Goal: Task Accomplishment & Management: Manage account settings

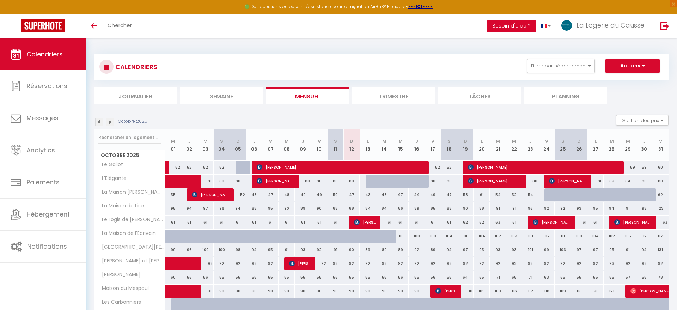
click at [503, 23] on button "Besoin d'aide ?" at bounding box center [511, 26] width 49 height 12
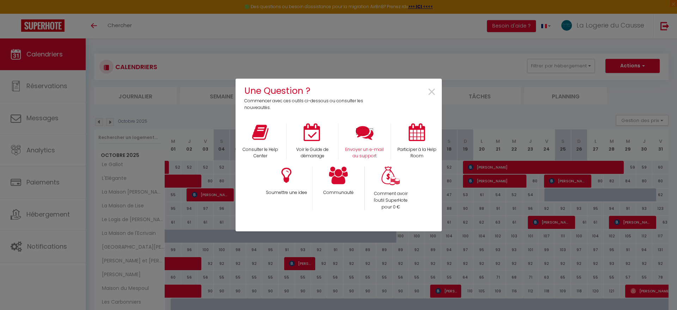
click at [365, 133] on icon at bounding box center [365, 132] width 18 height 18
click at [430, 94] on span "×" at bounding box center [432, 92] width 10 height 22
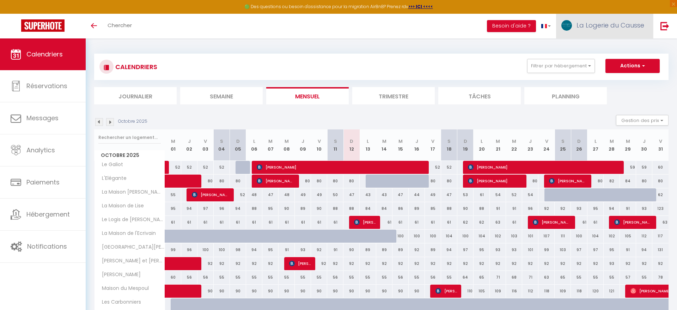
click at [617, 33] on link "La Logerie du Causse" at bounding box center [604, 26] width 97 height 25
click at [623, 49] on link "Paramètres" at bounding box center [624, 49] width 52 height 12
select select "fr"
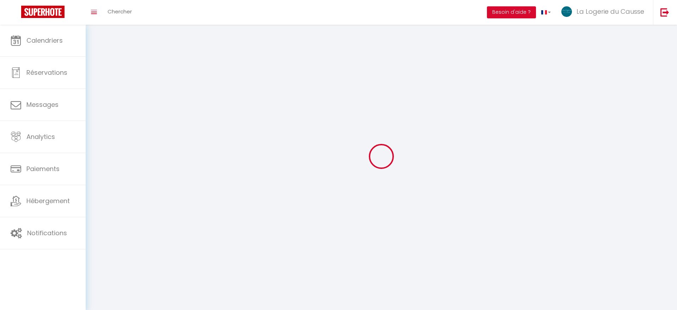
select select
type input "La Logerie du Causse"
type input "-"
type input "0744824085"
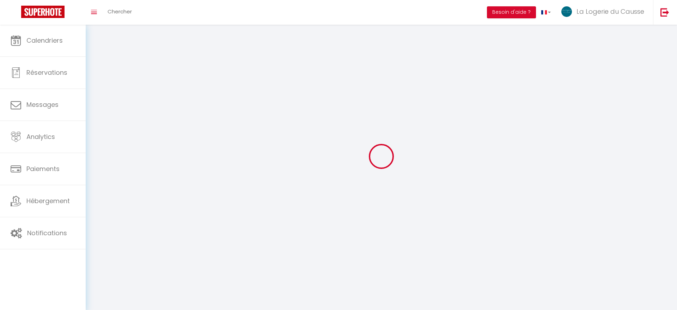
type input "14 lotissement [GEOGRAPHIC_DATA]"
type input "12260"
type input "Villeneuve"
type input "wxMrFle2AMHEYFZsfQrblHKhN"
type input "5fZ74WOxCNjVDKc54TaHqQ9Mr"
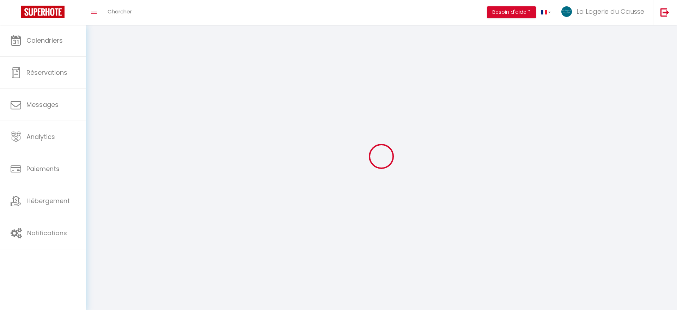
type input "[URL][DOMAIN_NAME]"
select select "28"
select select "fr"
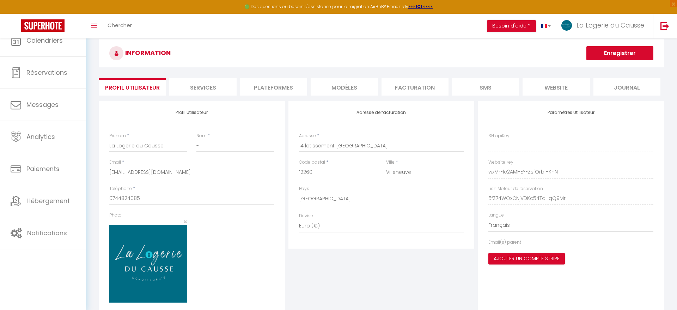
type input "wxMrFle2AMHEYFZsfQrblHKhN"
type input "5fZ74WOxCNjVDKc54TaHqQ9Mr"
type input "[URL][DOMAIN_NAME]"
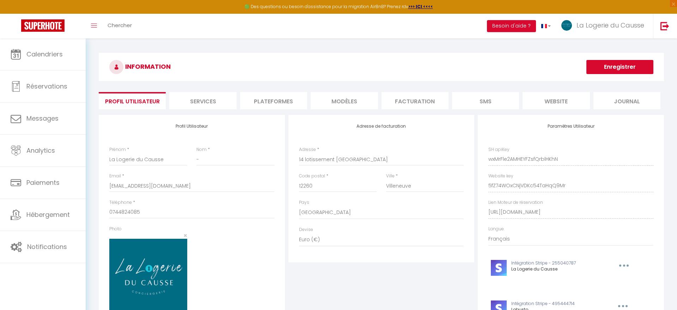
click at [260, 96] on li "Plateformes" at bounding box center [273, 100] width 67 height 17
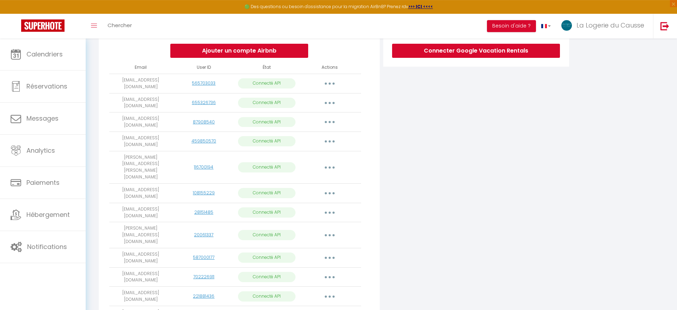
scroll to position [151, 0]
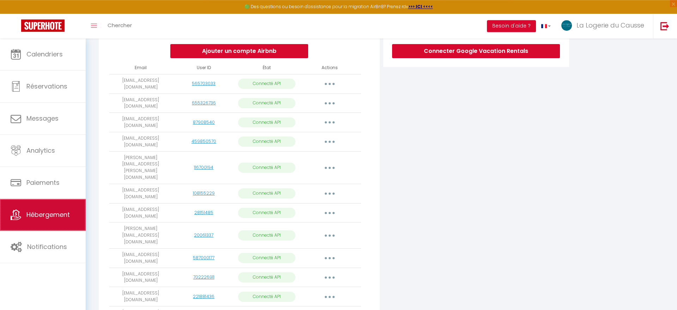
click at [55, 219] on span "Hébergement" at bounding box center [47, 214] width 43 height 9
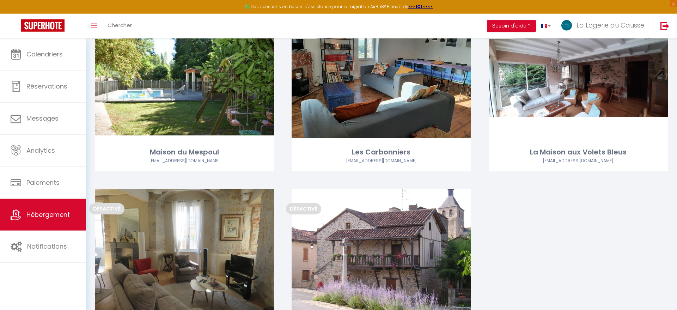
scroll to position [598, 0]
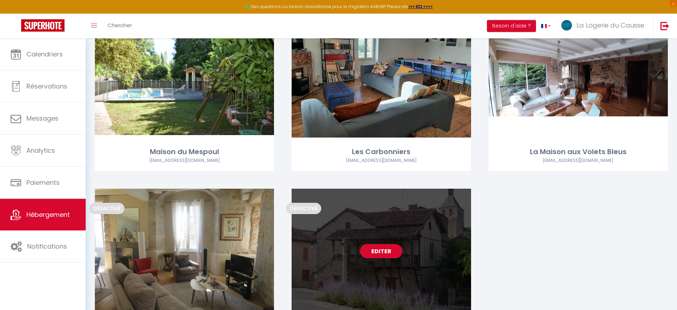
click at [384, 251] on link "Editer" at bounding box center [381, 251] width 42 height 14
select select "3"
select select "2"
select select "1"
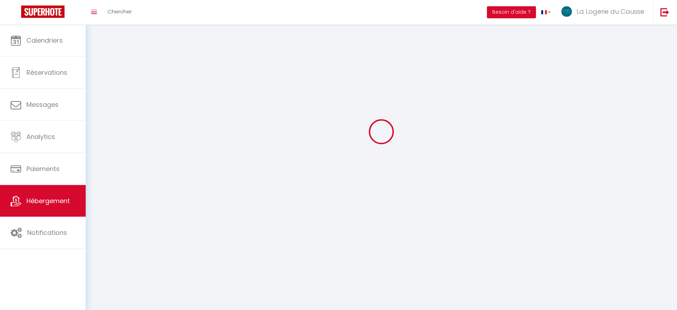
select select
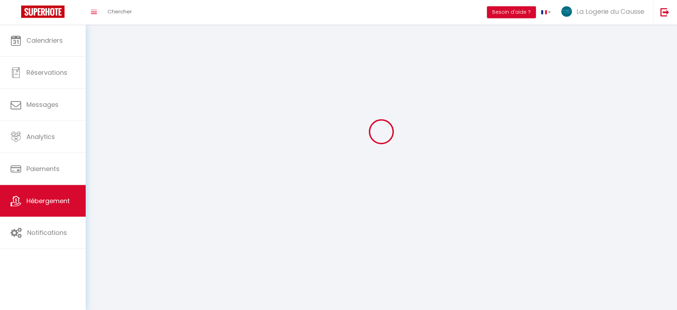
select select
checkbox input "false"
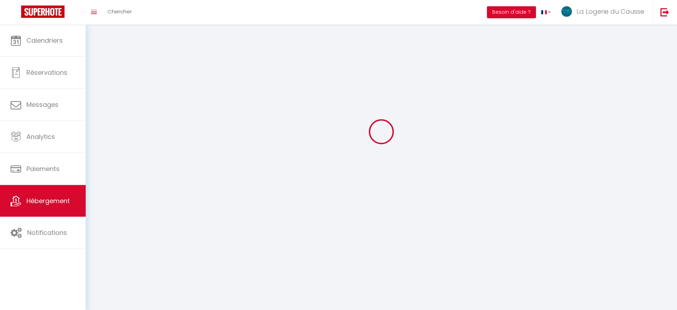
select select
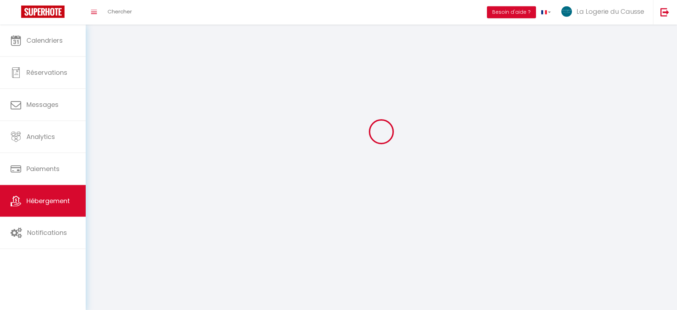
select select
checkbox input "false"
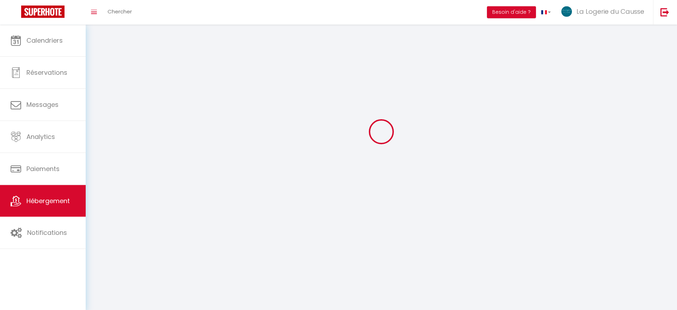
checkbox input "false"
select select
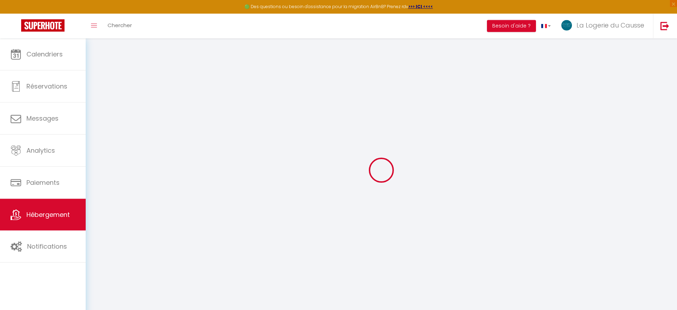
select select "+ 22 %"
select select "+ 35 %"
select select "+ 10 %"
select select "+ 25 %"
select select "12178-1389124413248361917"
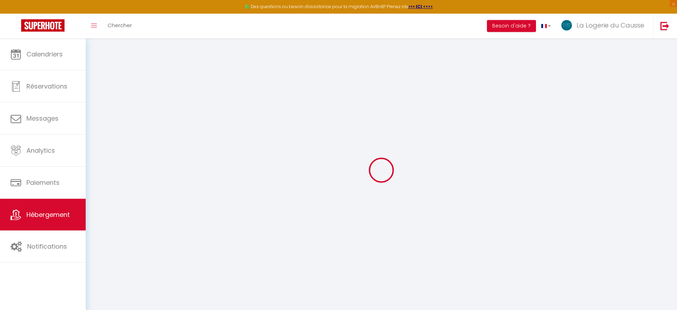
select select "2"
select select "well_reviewed_guests"
select select "EUR"
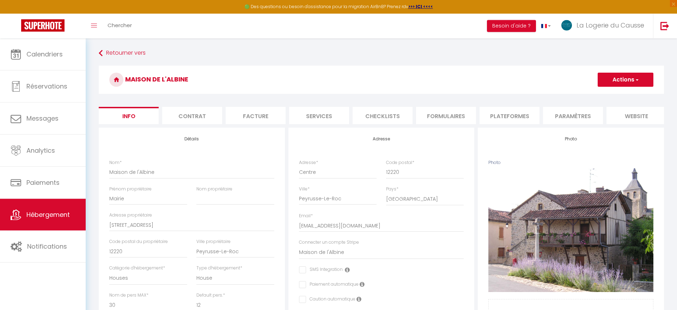
type input "0.7"
checkbox input "false"
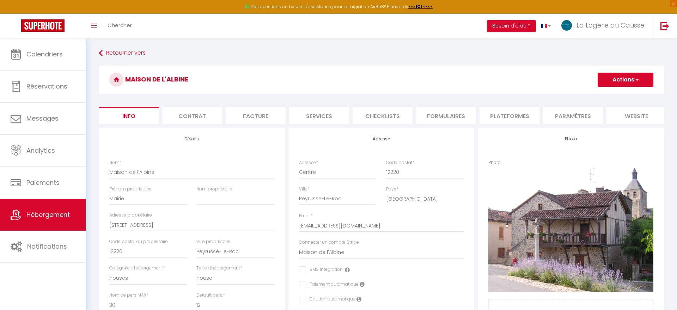
click at [513, 115] on li "Plateformes" at bounding box center [509, 115] width 60 height 17
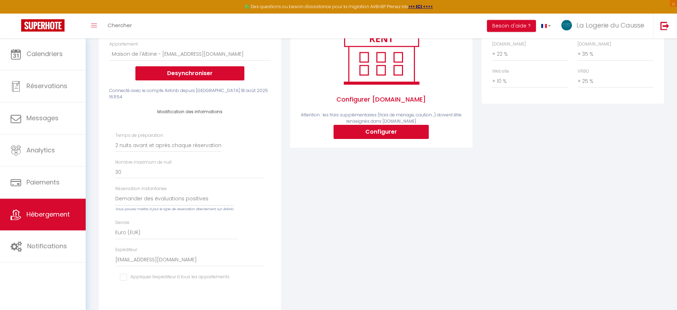
scroll to position [119, 0]
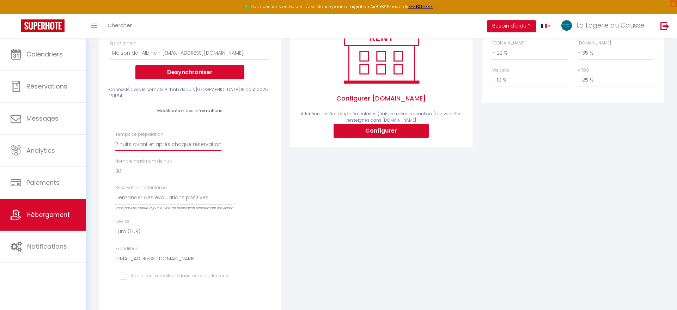
click at [115, 137] on select "Aucun 1 nuit avant et après chaque réservation 2 nuits avant et après chaque ré…" at bounding box center [168, 143] width 106 height 13
click option "2 nuits avant et après chaque réservation" at bounding box center [0, 0] width 0 height 0
click at [115, 225] on select "United Arab Emirates dirham (AED) Argentine peso (ARS) Australian dollar (AUD) …" at bounding box center [176, 231] width 122 height 13
click at [143, 227] on select "United Arab Emirates dirham (AED) Argentine peso (ARS) Australian dollar (AUD) …" at bounding box center [176, 231] width 122 height 13
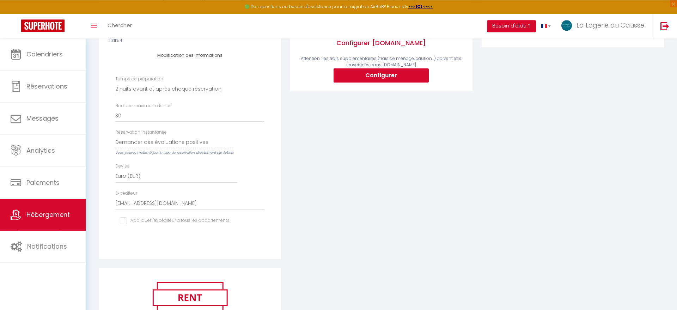
scroll to position [269, 0]
